Goal: Task Accomplishment & Management: Complete application form

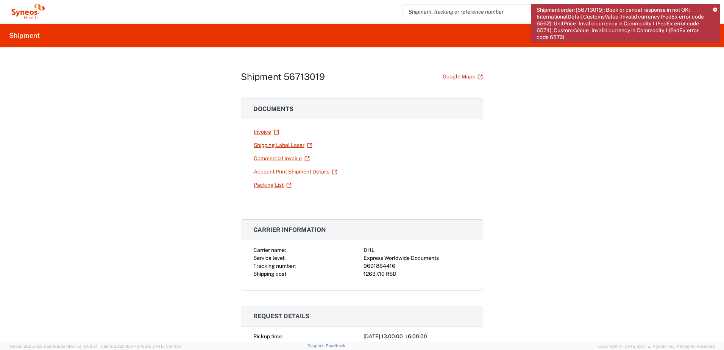
click at [715, 9] on icon at bounding box center [715, 10] width 4 height 4
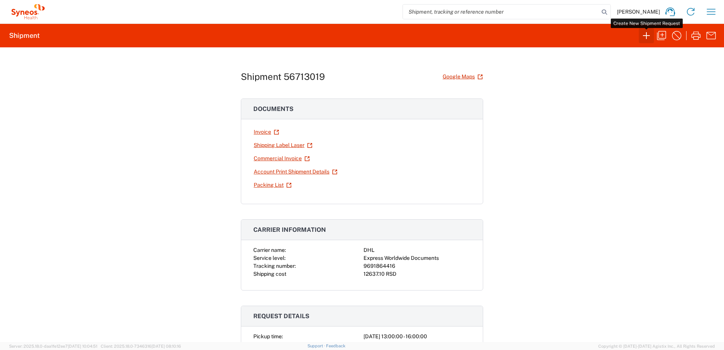
click at [646, 38] on icon "button" at bounding box center [647, 36] width 12 height 12
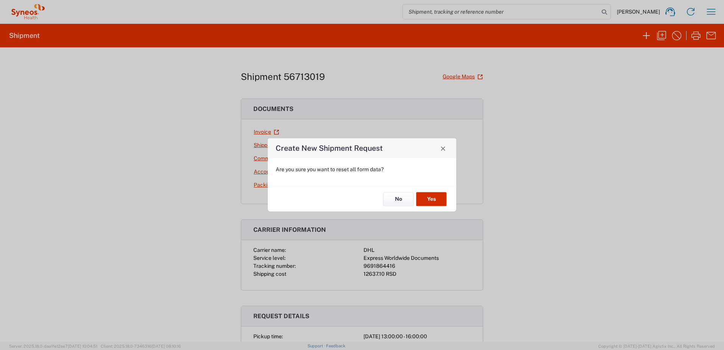
click at [431, 204] on button "Yes" at bounding box center [431, 199] width 30 height 14
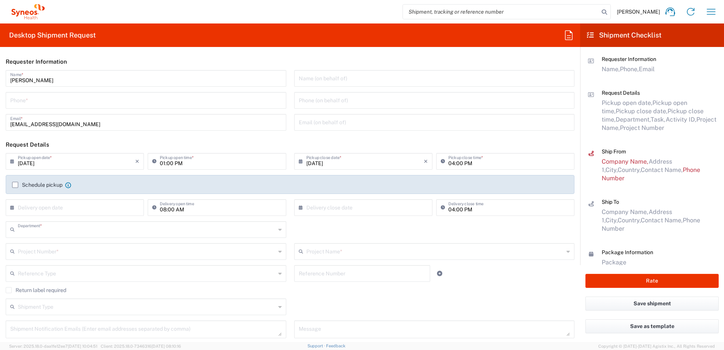
type input "8480"
drag, startPoint x: 43, startPoint y: 103, endPoint x: 22, endPoint y: 103, distance: 20.5
click at [43, 103] on input "tel" at bounding box center [146, 99] width 272 height 13
type input "0645261252"
click at [36, 186] on label "Schedule pickup" at bounding box center [37, 185] width 50 height 6
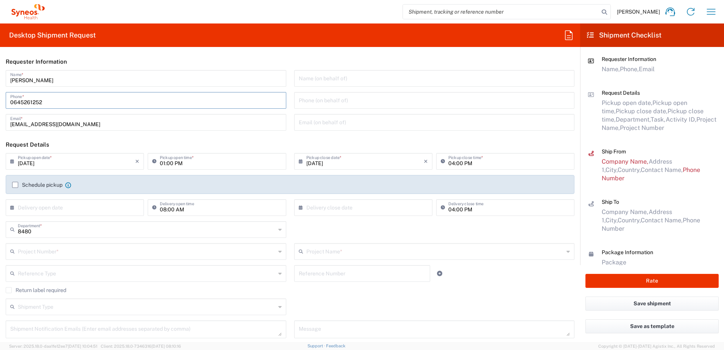
click at [15, 185] on input "Schedule pickup" at bounding box center [15, 185] width 0 height 0
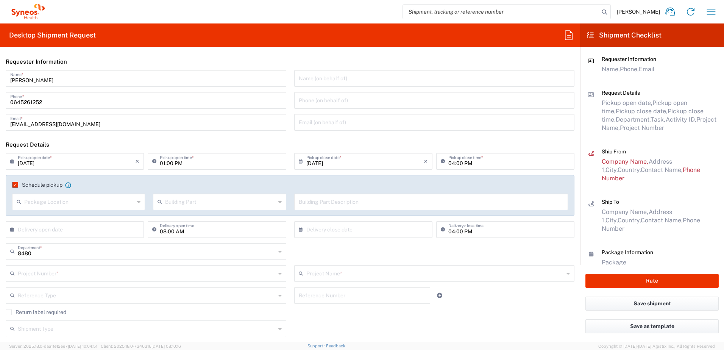
click at [64, 201] on input "text" at bounding box center [79, 201] width 110 height 13
click at [64, 217] on span "Front" at bounding box center [78, 219] width 130 height 12
type input "Front"
click at [177, 205] on input "text" at bounding box center [220, 201] width 110 height 13
click at [0, 0] on span "Building" at bounding box center [0, 0] width 0 height 0
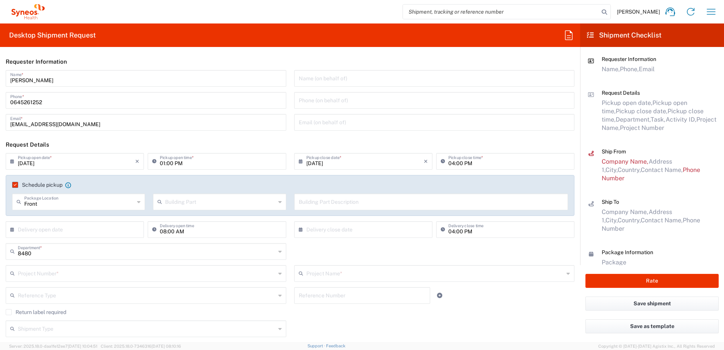
type input "Building"
click at [325, 202] on input "text" at bounding box center [431, 201] width 265 height 13
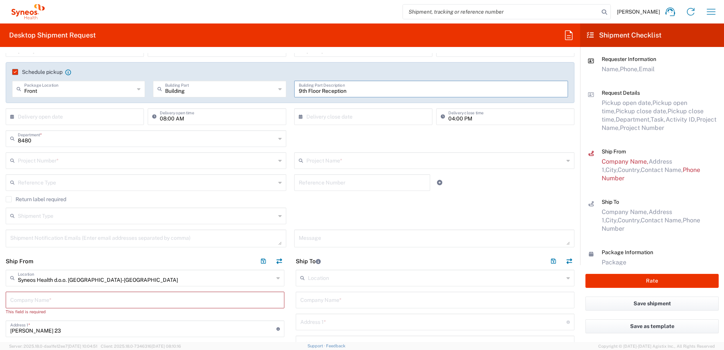
scroll to position [114, 0]
type input "9th Floor Reception"
click at [65, 158] on input "text" at bounding box center [147, 159] width 258 height 13
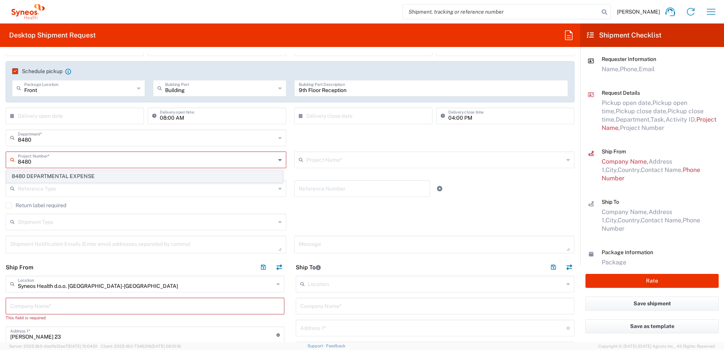
click at [81, 176] on span "8480 DEPARTMENTAL EXPENSE" at bounding box center [144, 176] width 276 height 12
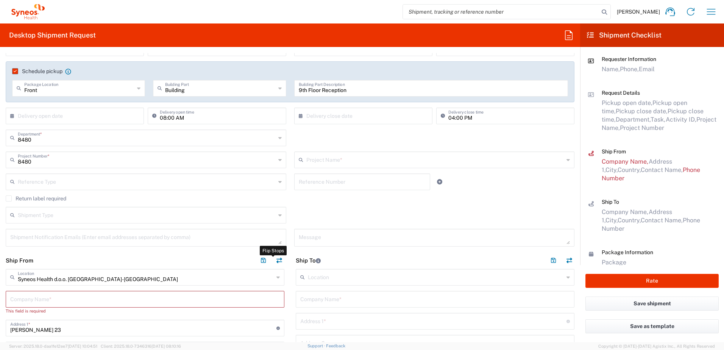
type input "8480 DEPARTMENTAL EXPENSE"
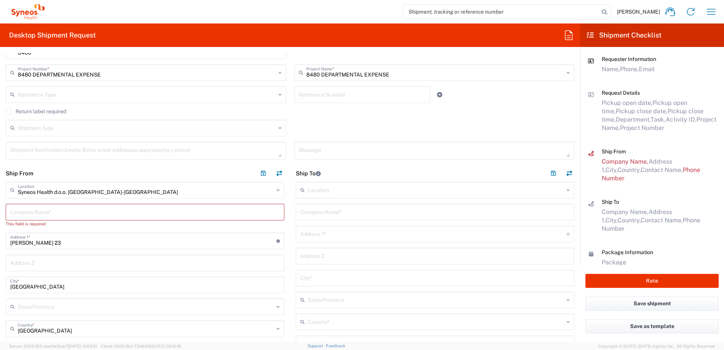
scroll to position [189, 0]
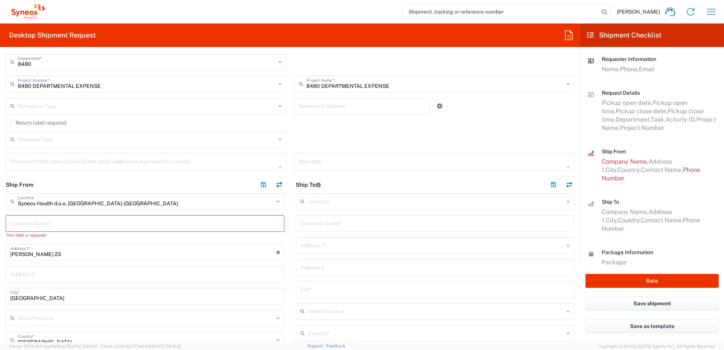
click at [65, 141] on input "text" at bounding box center [147, 138] width 258 height 13
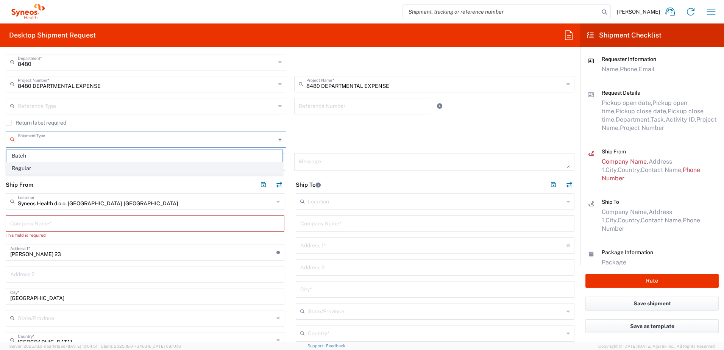
click at [45, 170] on span "Regular" at bounding box center [144, 169] width 276 height 12
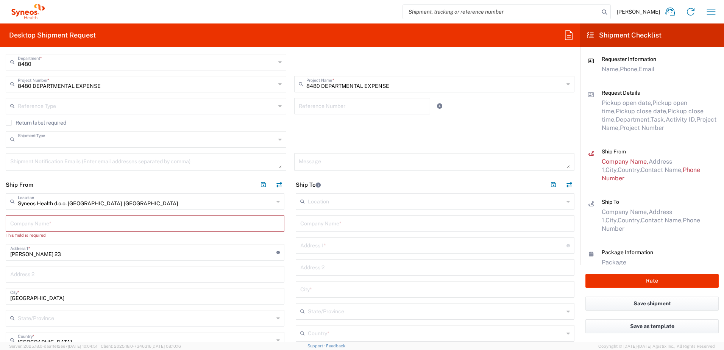
type input "Regular"
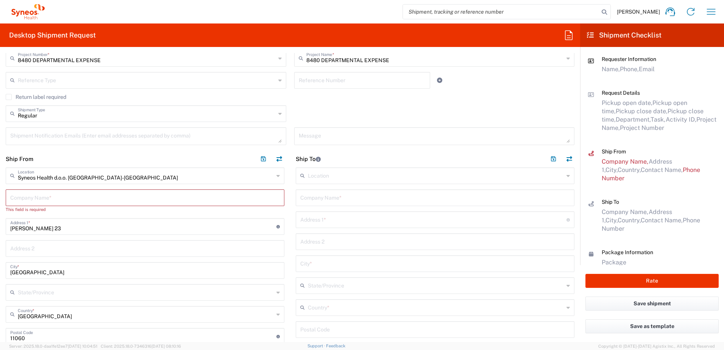
scroll to position [227, 0]
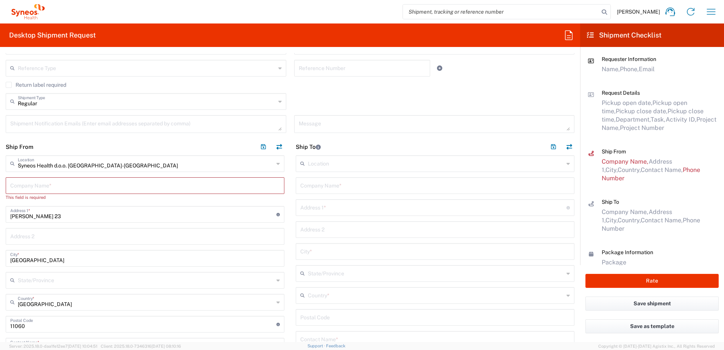
click at [34, 187] on input "text" at bounding box center [145, 184] width 270 height 13
type input "Syneos Health"
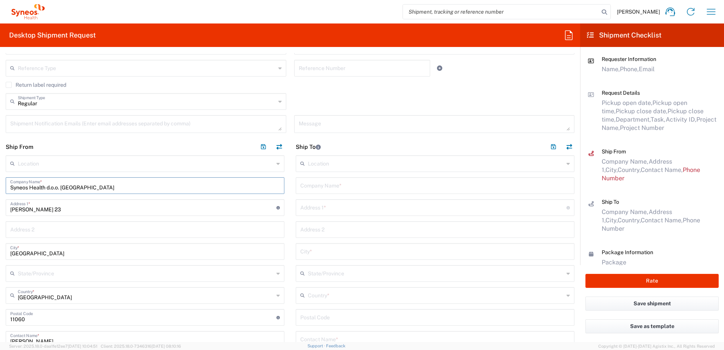
type input "Syneos Health d.o.o. [GEOGRAPHIC_DATA]"
click at [61, 165] on input "text" at bounding box center [146, 162] width 256 height 13
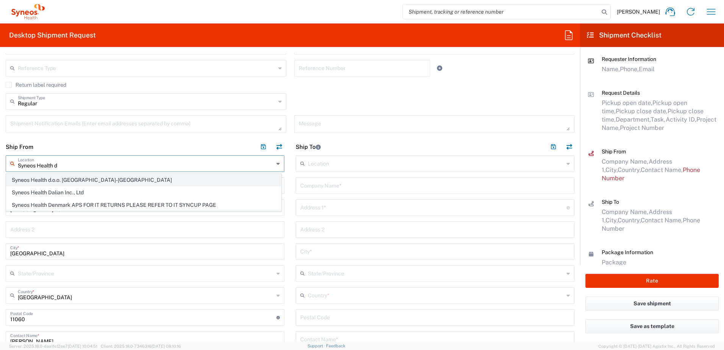
click at [84, 180] on span "Syneos Health d.o.o. [GEOGRAPHIC_DATA]-[GEOGRAPHIC_DATA]" at bounding box center [143, 180] width 275 height 12
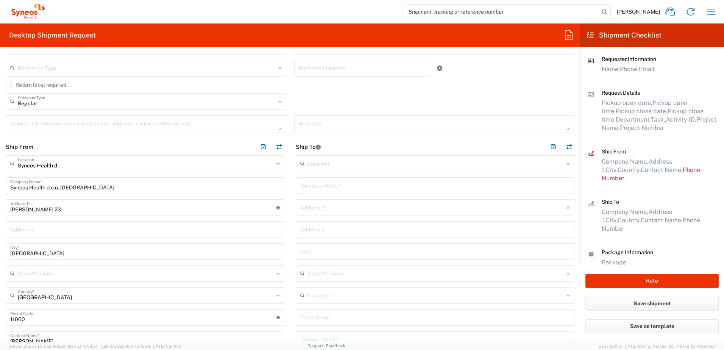
type input "Syneos Health d.o.o. [GEOGRAPHIC_DATA]-[GEOGRAPHIC_DATA]"
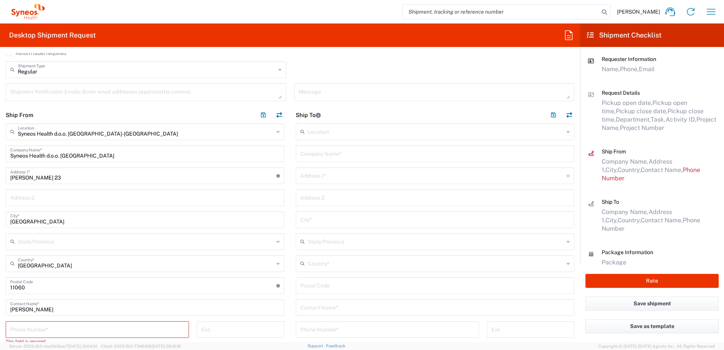
scroll to position [303, 0]
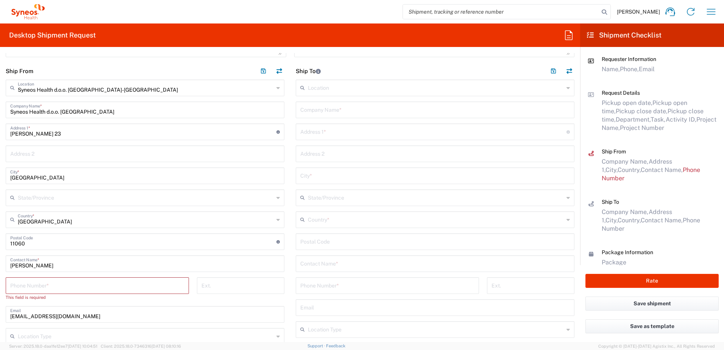
click at [61, 283] on input "tel" at bounding box center [97, 284] width 174 height 13
click at [56, 289] on input "tel" at bounding box center [97, 284] width 174 height 13
type input "0645261252"
click at [353, 67] on header "Ship To" at bounding box center [435, 71] width 290 height 17
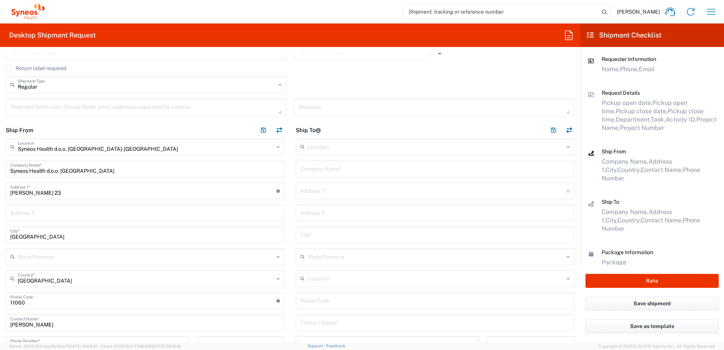
scroll to position [227, 0]
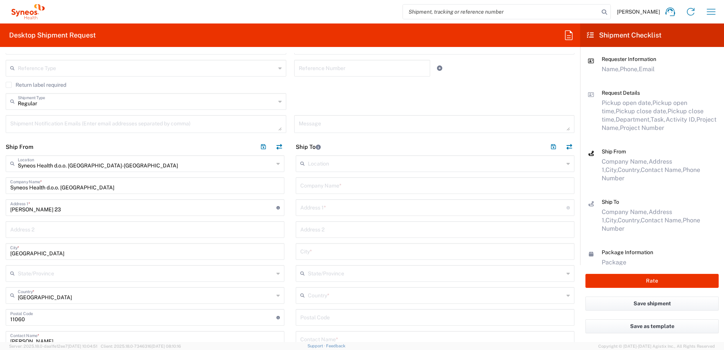
click at [340, 187] on input "text" at bounding box center [435, 184] width 270 height 13
type input "Syneosh Health [GEOGRAPHIC_DATA]"
click at [329, 163] on input "text" at bounding box center [436, 162] width 256 height 13
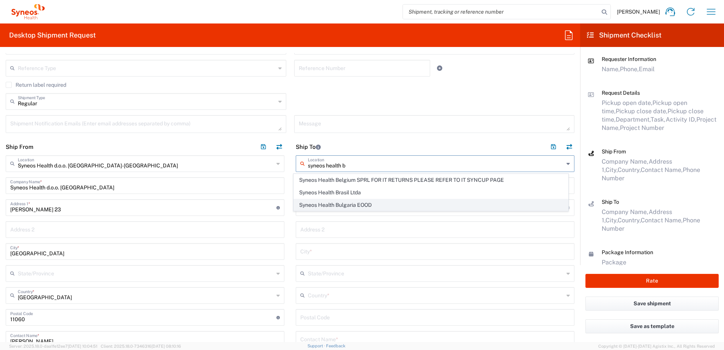
click at [370, 206] on span "Syneos Health Bulgaria EOOD" at bounding box center [431, 205] width 275 height 12
type input "Syneos Health Bulgaria EOOD"
type input "[STREET_ADDRESS]"
type input "Sofia"
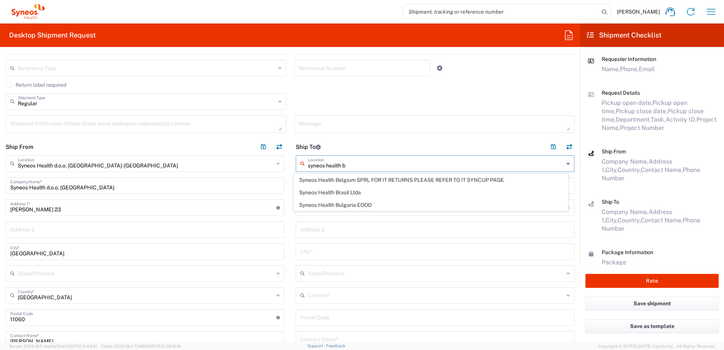
type input "[GEOGRAPHIC_DATA]"
type input "1303"
type input "Sender/Shipper"
type input "Delivery Duty Paid"
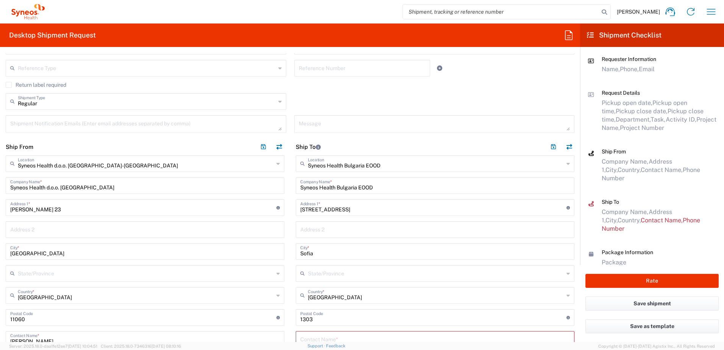
scroll to position [303, 0]
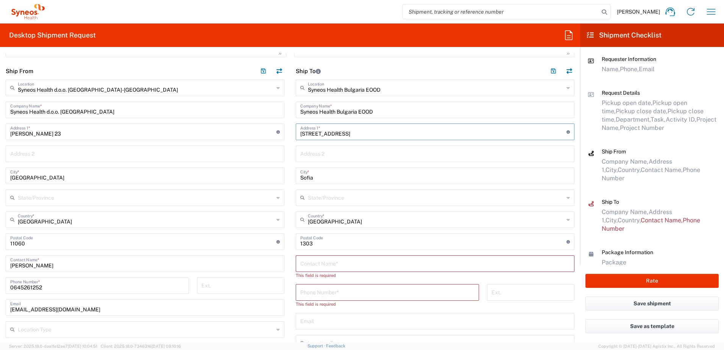
drag, startPoint x: 349, startPoint y: 134, endPoint x: 391, endPoint y: 203, distance: 80.8
click at [280, 134] on div "Ship From Syneos Health d.o.o. [GEOGRAPHIC_DATA]-[GEOGRAPHIC_DATA] Location Syn…" at bounding box center [290, 257] width 580 height 389
paste input "Dolno Draglishte, [STREET_ADDRESS]"
type input "Dolno Draglishte, [STREET_ADDRESS]"
click at [348, 135] on input "Dolno Draglishte, [STREET_ADDRESS]" at bounding box center [433, 131] width 266 height 13
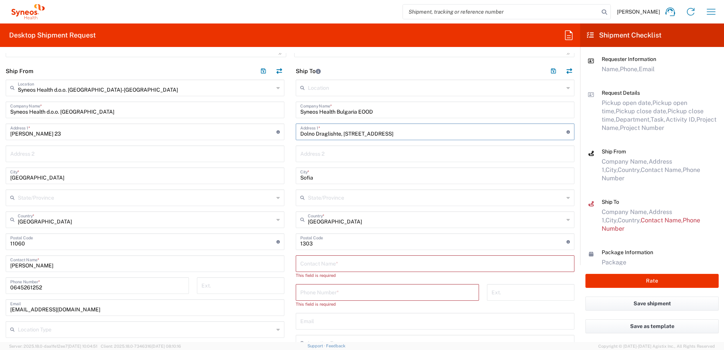
click at [348, 135] on input "Dolno Draglishte, [STREET_ADDRESS]" at bounding box center [433, 131] width 266 height 13
type input "Dolno Draglishte, [STREET_ADDRESS]"
click at [304, 243] on input "undefined" at bounding box center [433, 241] width 266 height 13
paste input "2798"
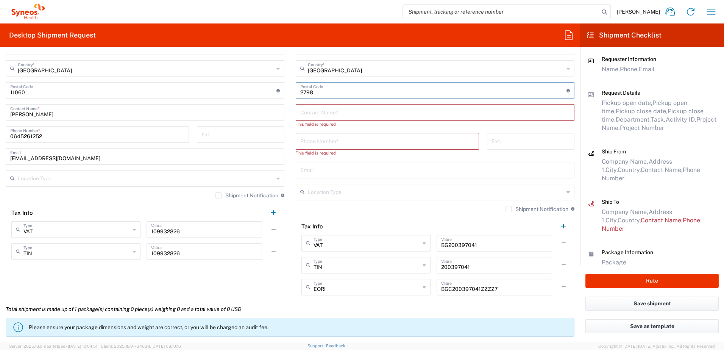
scroll to position [455, 0]
type input "2798"
click at [323, 114] on input "text" at bounding box center [435, 111] width 270 height 13
paste input "[PERSON_NAME]"
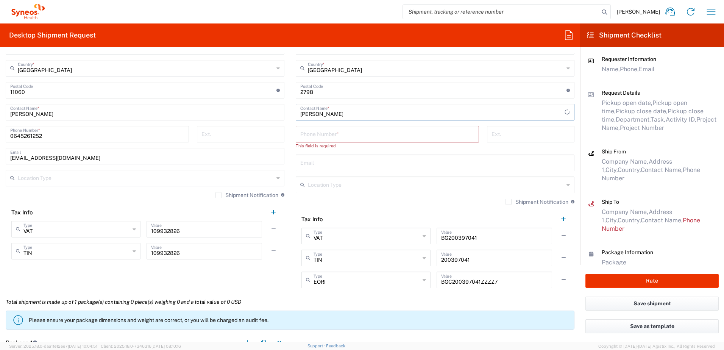
type input "[PERSON_NAME]"
click at [333, 134] on input "tel" at bounding box center [387, 133] width 174 height 13
paste input "[PHONE_NUMBER]"
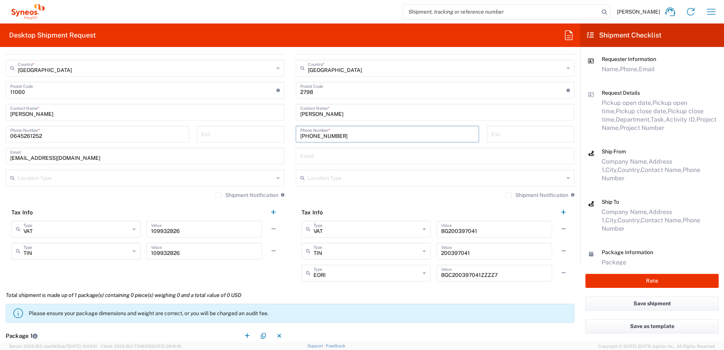
type input "[PHONE_NUMBER]"
drag, startPoint x: 334, startPoint y: 155, endPoint x: 312, endPoint y: 173, distance: 28.5
click at [334, 155] on input "text" at bounding box center [435, 155] width 270 height 13
paste input "[PERSON_NAME][EMAIL_ADDRESS][DOMAIN_NAME]"
type input "[PERSON_NAME][EMAIL_ADDRESS][DOMAIN_NAME]"
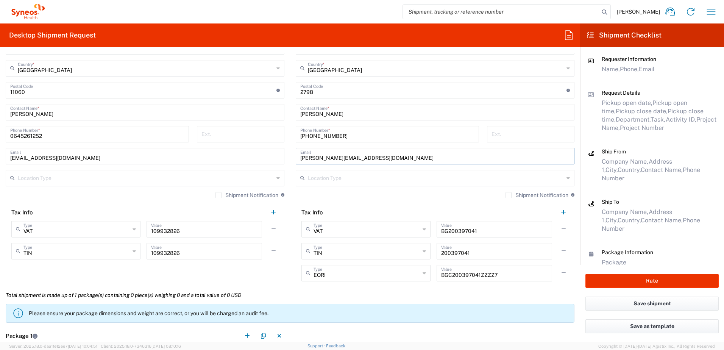
click at [335, 197] on div "Shipment Notification If checked, a shipment notification email will be sent to…" at bounding box center [435, 198] width 279 height 12
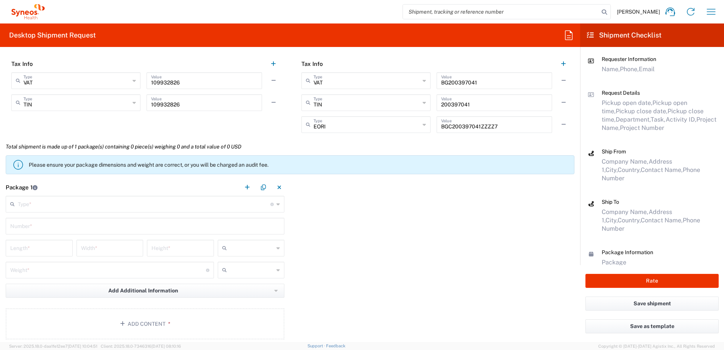
scroll to position [606, 0]
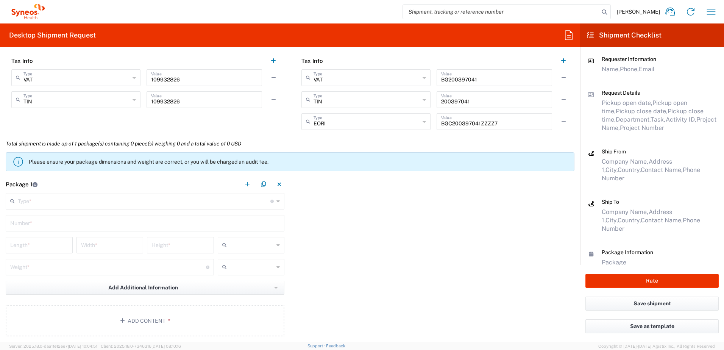
click at [44, 203] on input "text" at bounding box center [144, 200] width 253 height 13
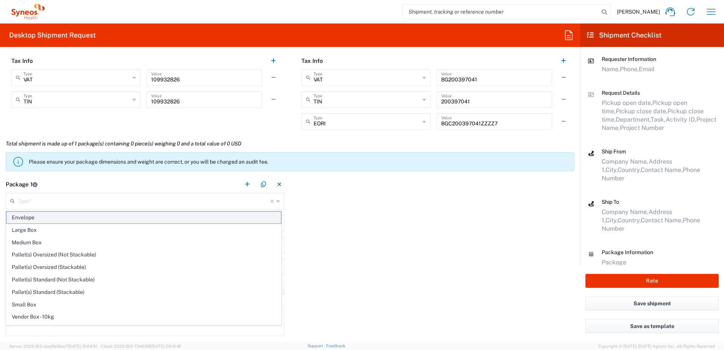
click at [36, 218] on span "Envelope" at bounding box center [143, 218] width 275 height 12
type input "Envelope"
type input "1"
type input "9.5"
type input "12.5"
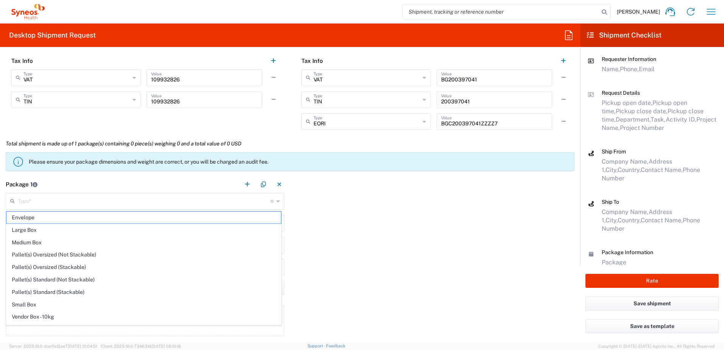
type input "0.25"
type input "in"
type input "0.45"
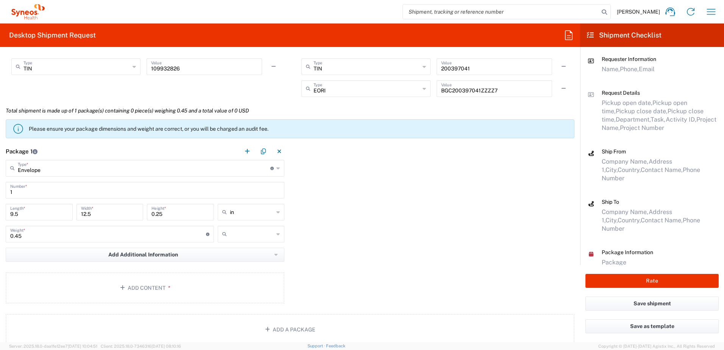
scroll to position [682, 0]
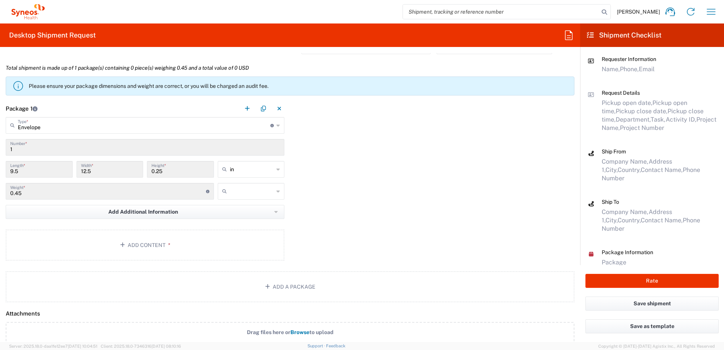
click at [247, 166] on input "in" at bounding box center [252, 169] width 44 height 12
click at [229, 200] on span "cm" at bounding box center [248, 198] width 65 height 12
type input "24.13"
type input "31.75"
type input "0.64"
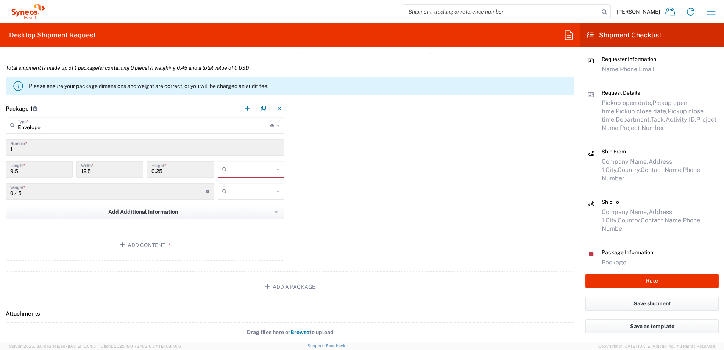
type input "cm"
click at [236, 194] on input "text" at bounding box center [252, 191] width 44 height 12
click at [236, 208] on span "kgs" at bounding box center [248, 208] width 65 height 12
type input "kgs"
click at [166, 247] on span "*" at bounding box center [168, 245] width 5 height 6
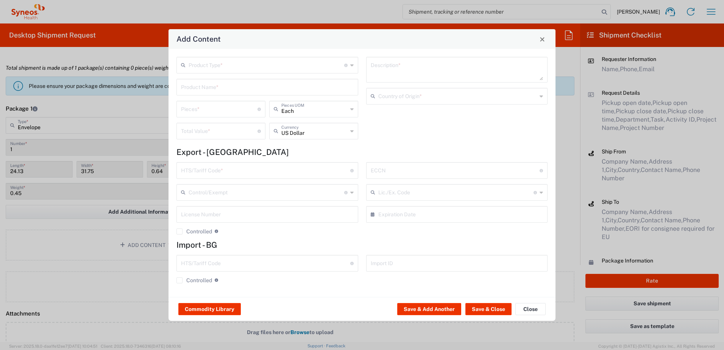
click at [258, 64] on input "text" at bounding box center [267, 64] width 156 height 13
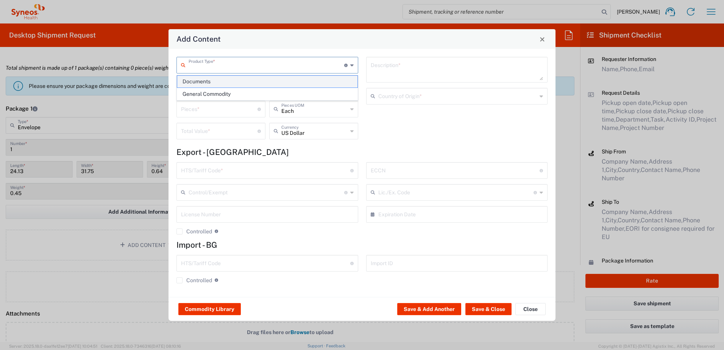
click at [222, 83] on span "Documents" at bounding box center [267, 82] width 180 height 12
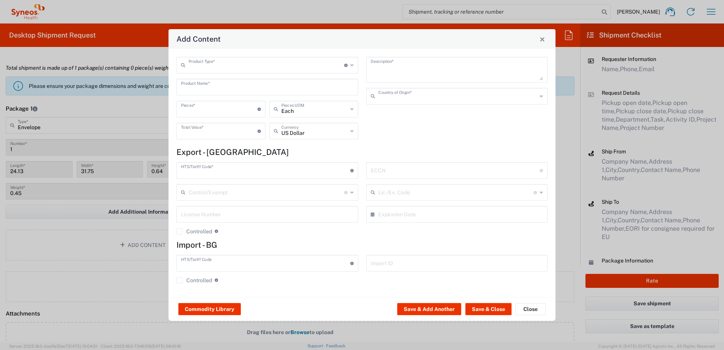
type input "Documents"
type input "1"
type textarea "Documents"
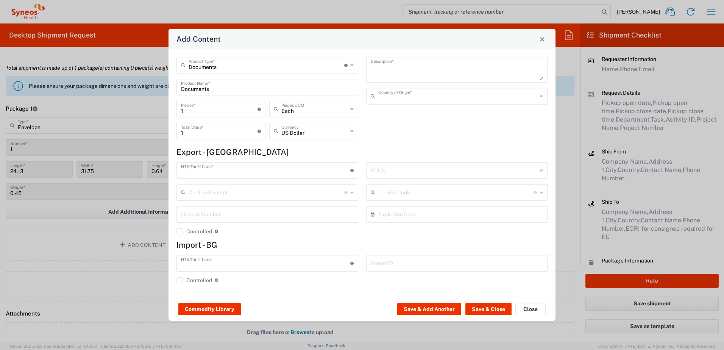
type input "[GEOGRAPHIC_DATA]"
type input "0000.00.0000"
click at [322, 131] on input "text" at bounding box center [314, 130] width 66 height 13
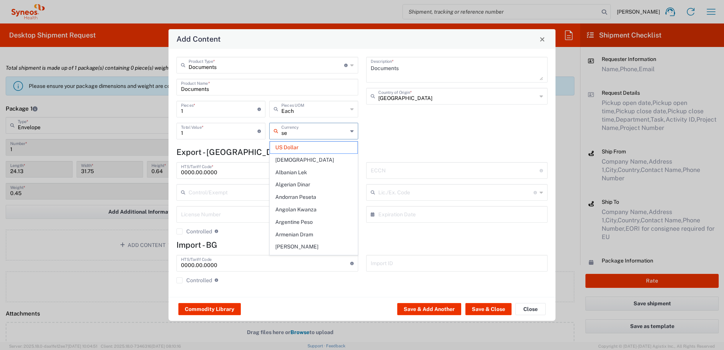
type input "s"
click at [305, 223] on span "Serbian Dinar" at bounding box center [314, 222] width 88 height 12
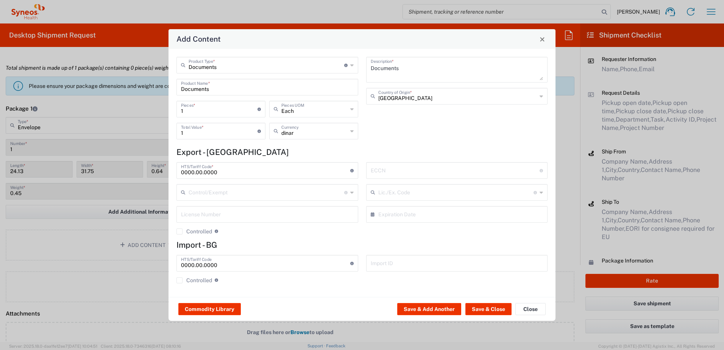
type input "Serbian Dinar"
click at [490, 309] on button "Save & Close" at bounding box center [489, 309] width 46 height 12
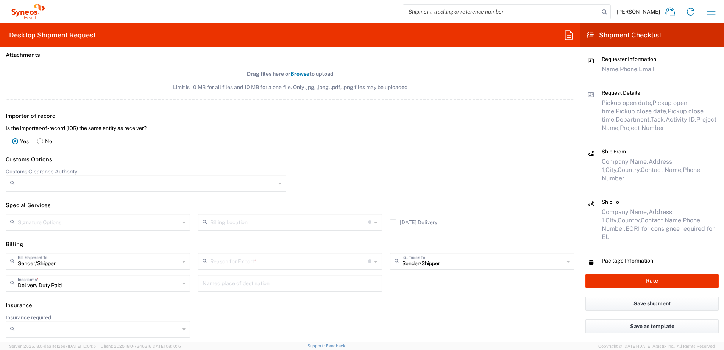
scroll to position [986, 0]
click at [46, 224] on input "text" at bounding box center [99, 220] width 162 height 13
click at [283, 202] on header "Special Services" at bounding box center [290, 204] width 580 height 17
click at [640, 280] on button "Rate" at bounding box center [652, 281] width 133 height 14
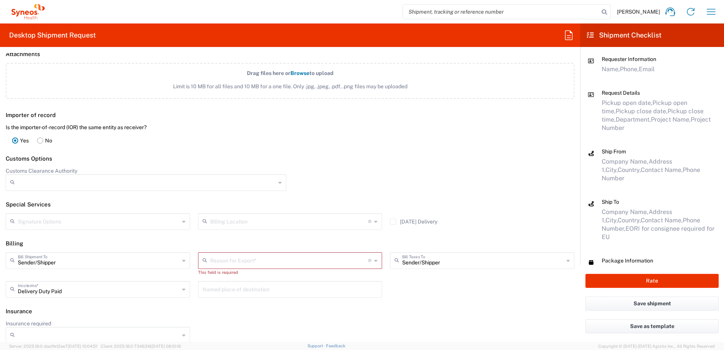
click at [264, 266] on input "text" at bounding box center [289, 259] width 158 height 13
type input "8480 DEPARTMENTAL EXPENSE"
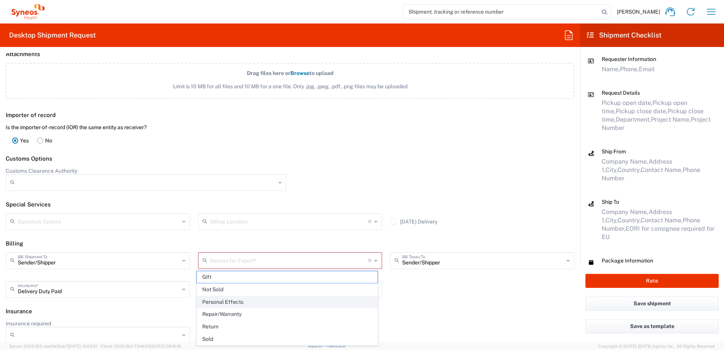
drag, startPoint x: 241, startPoint y: 300, endPoint x: 626, endPoint y: 279, distance: 385.5
click at [241, 300] on span "Personal Effects" at bounding box center [287, 302] width 181 height 12
type input "Personal Effects"
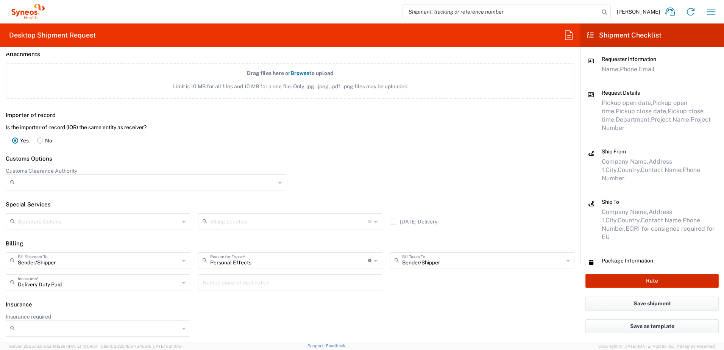
click at [626, 281] on button "Rate" at bounding box center [652, 281] width 133 height 14
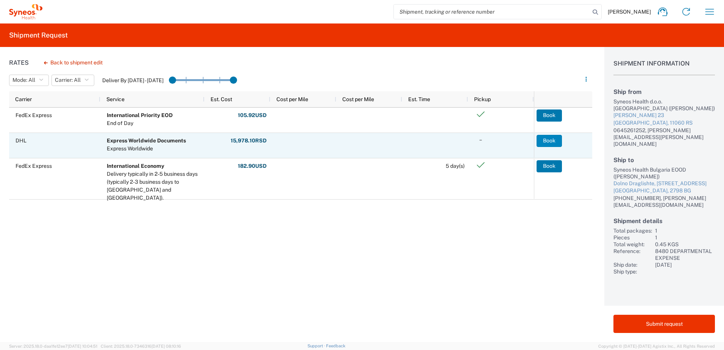
click at [551, 141] on button "Book" at bounding box center [549, 141] width 25 height 12
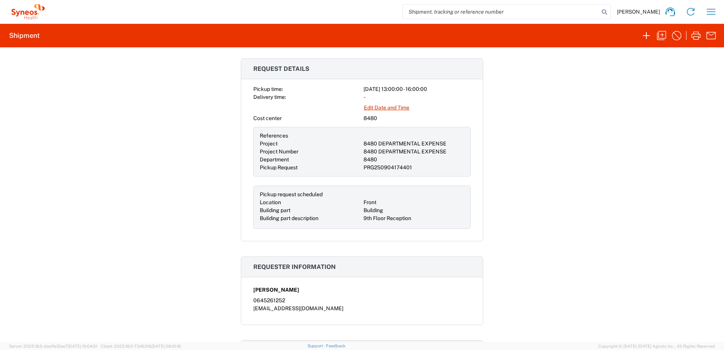
scroll to position [341, 0]
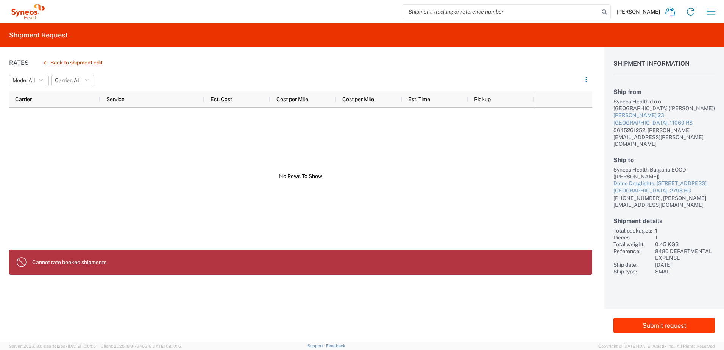
click at [649, 324] on button "Submit request" at bounding box center [665, 325] width 102 height 15
